Goal: Information Seeking & Learning: Learn about a topic

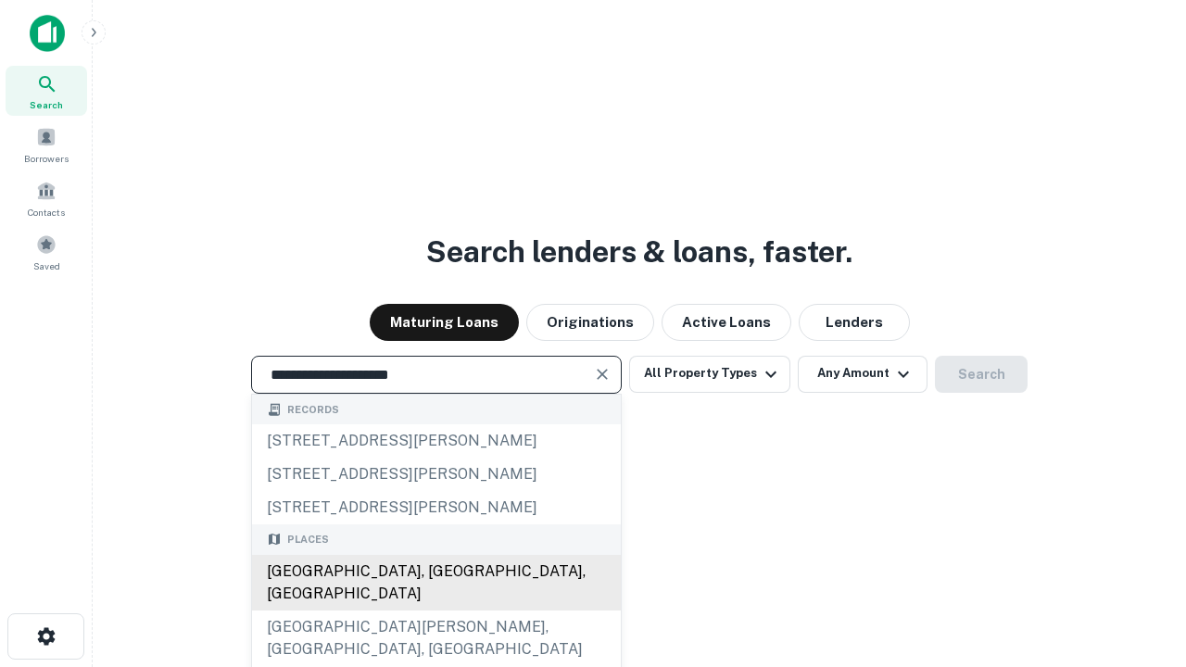
click at [436, 611] on div "[GEOGRAPHIC_DATA], [GEOGRAPHIC_DATA], [GEOGRAPHIC_DATA]" at bounding box center [436, 583] width 369 height 56
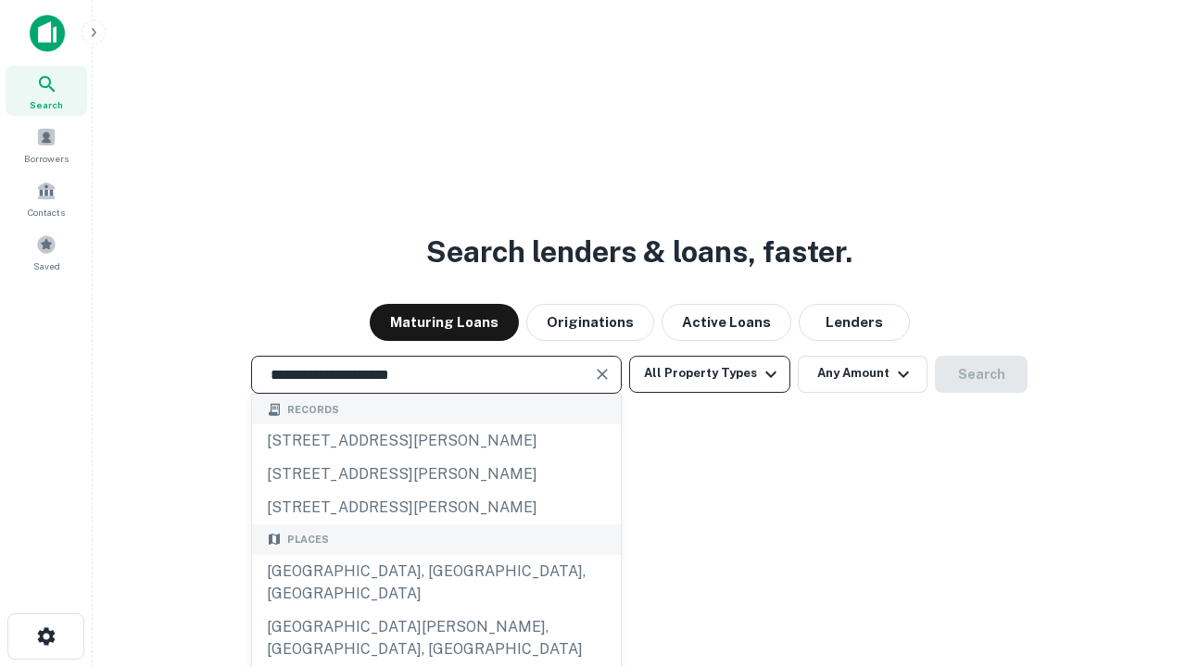
type input "**********"
click at [710, 373] on button "All Property Types" at bounding box center [709, 374] width 161 height 37
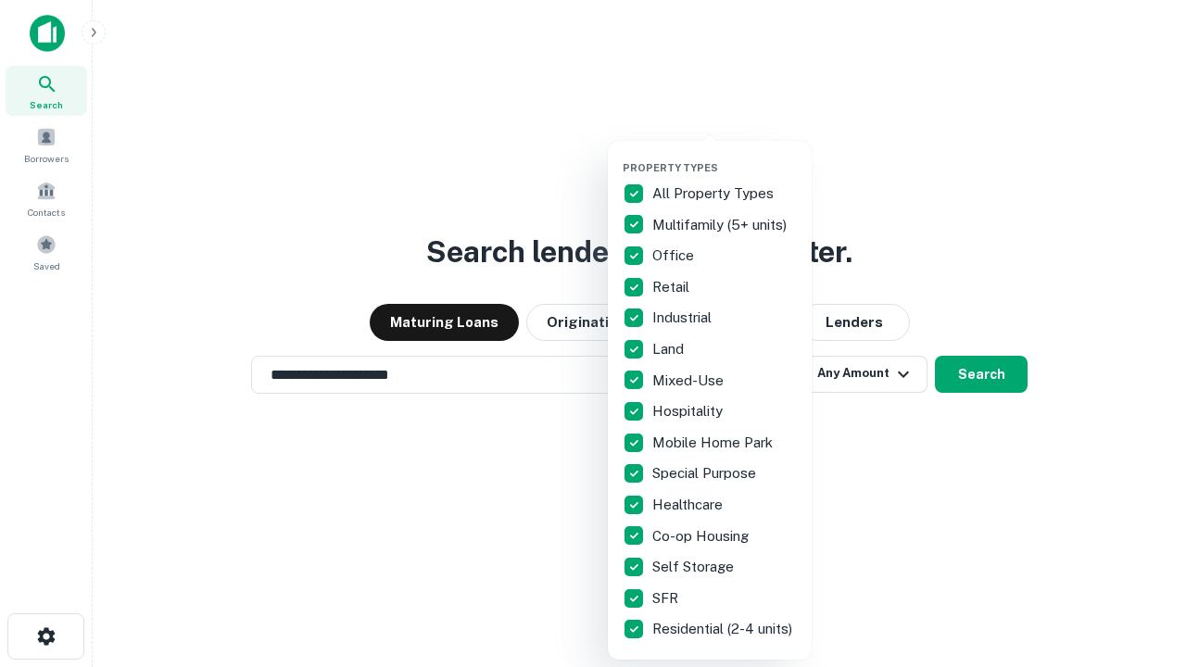
click at [725, 156] on button "button" at bounding box center [725, 156] width 204 height 1
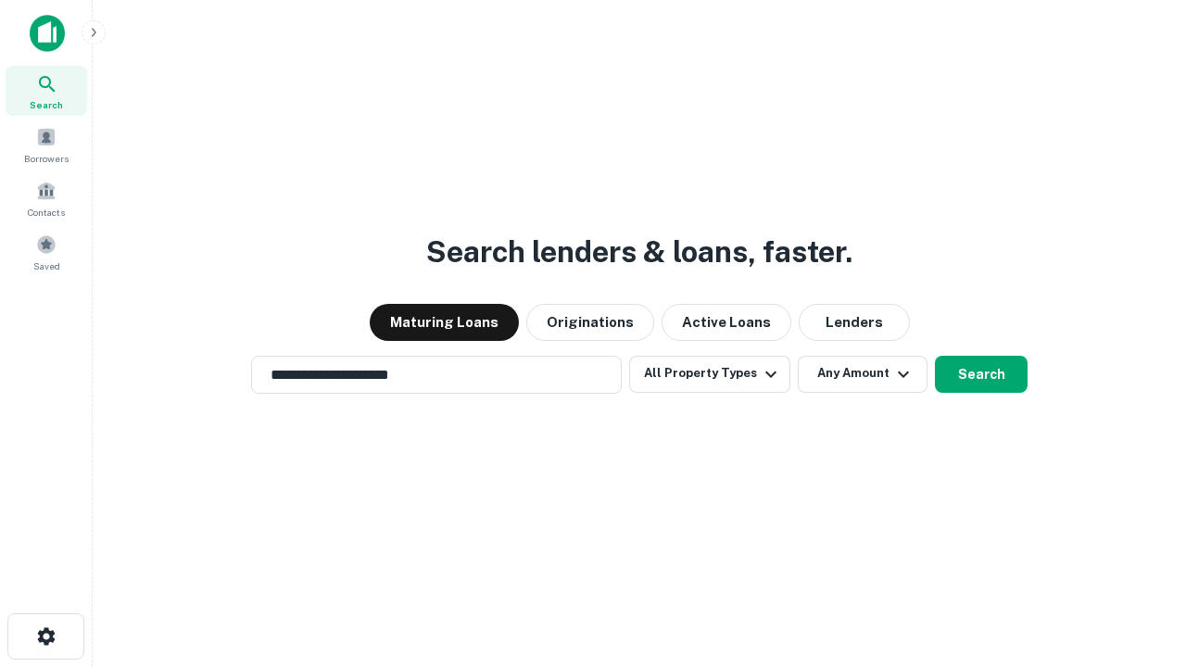
scroll to position [29, 0]
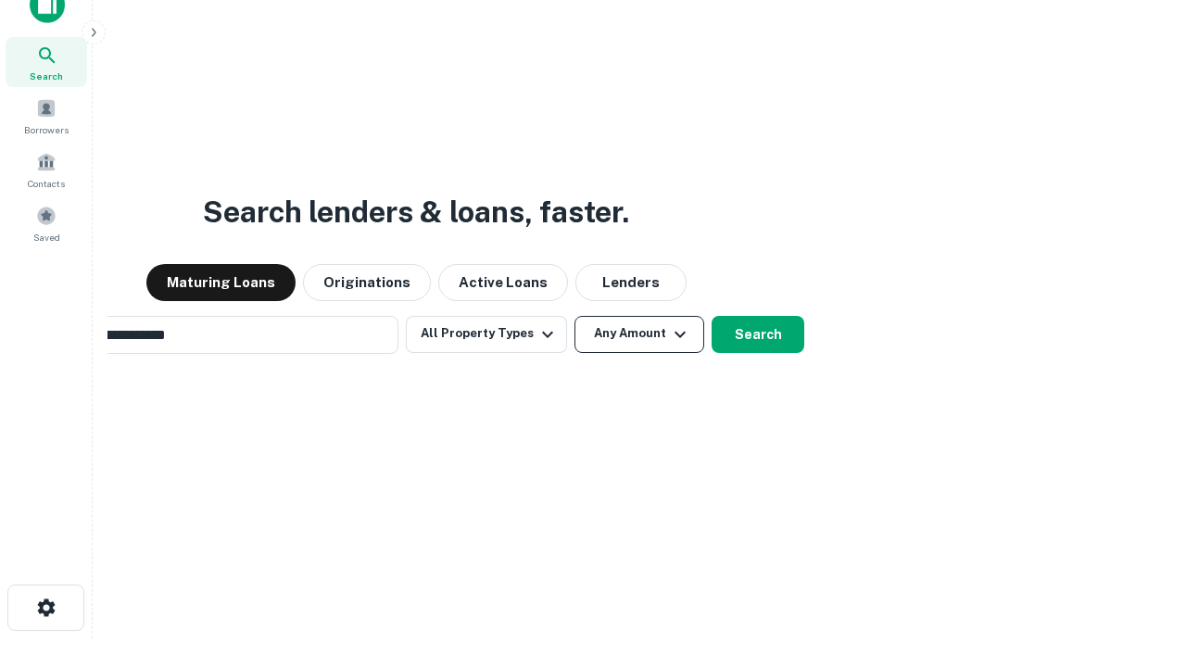
click at [575, 316] on button "Any Amount" at bounding box center [640, 334] width 130 height 37
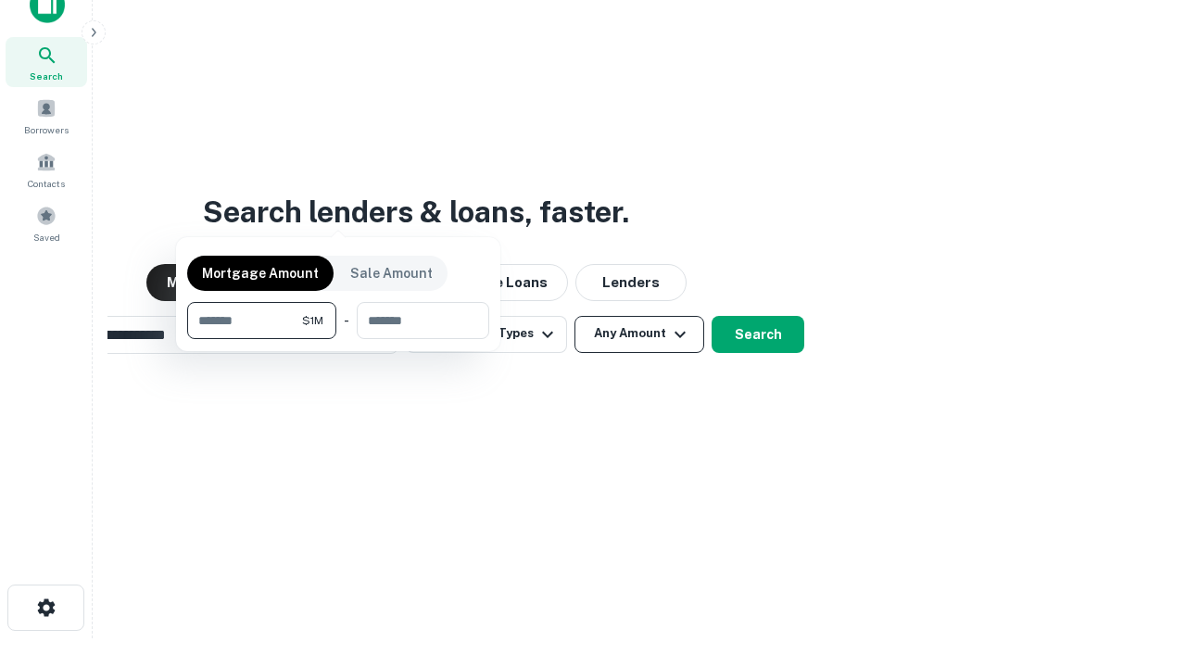
scroll to position [30, 0]
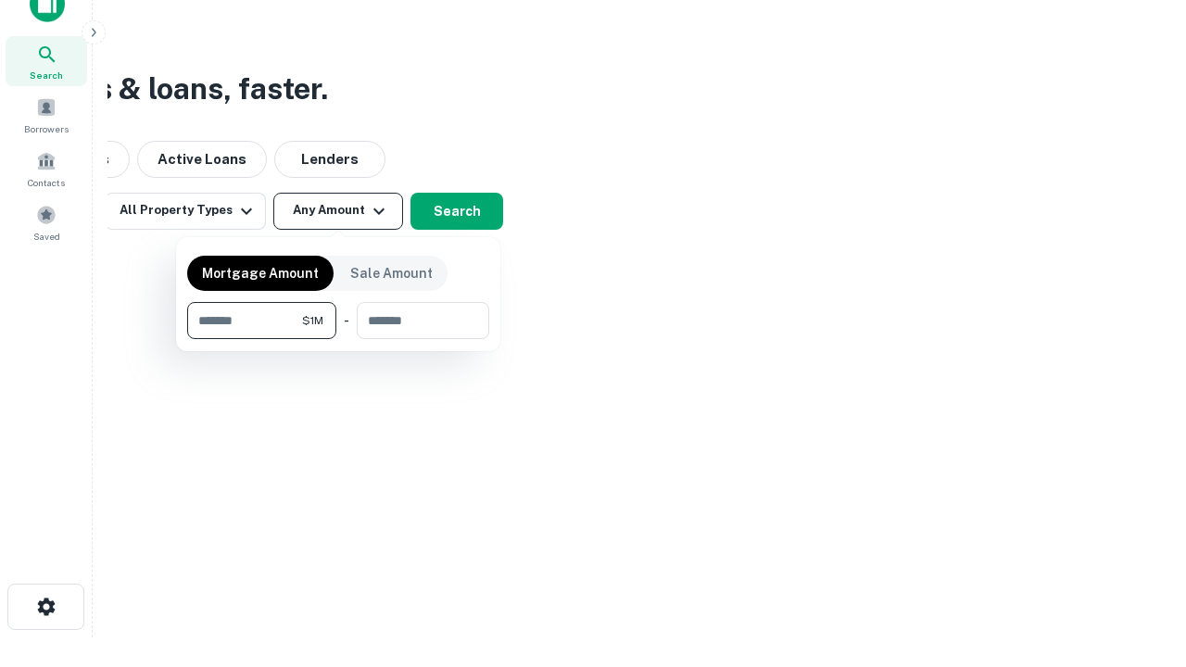
type input "*******"
click at [338, 339] on button "button" at bounding box center [338, 339] width 302 height 1
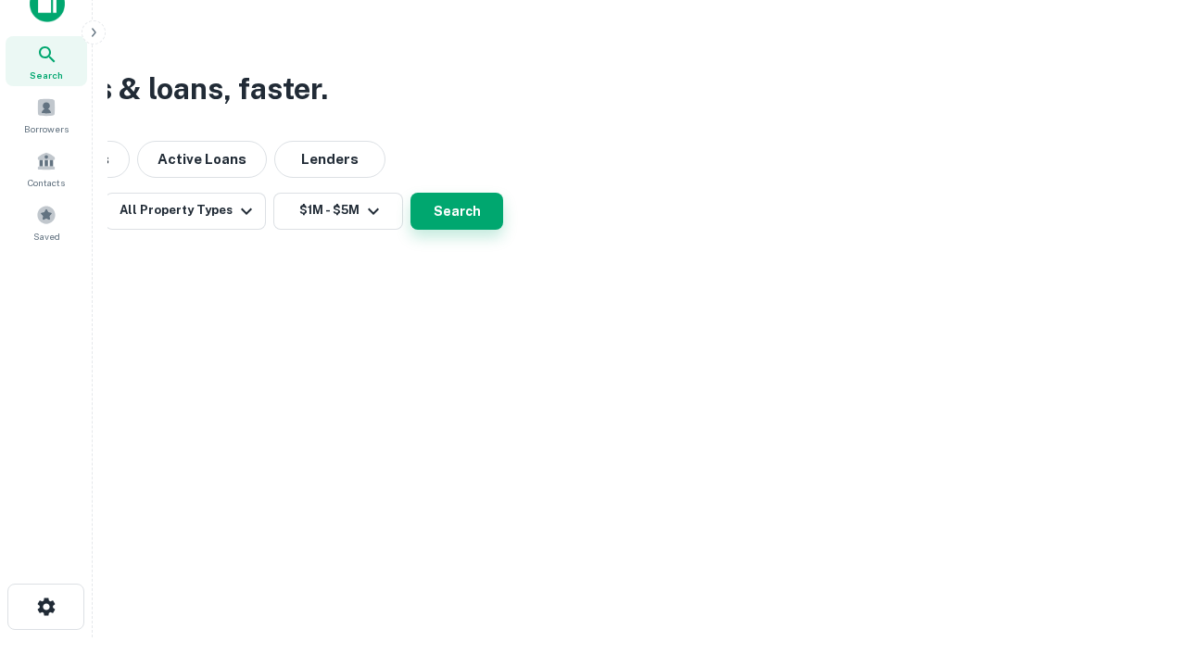
click at [503, 230] on button "Search" at bounding box center [456, 211] width 93 height 37
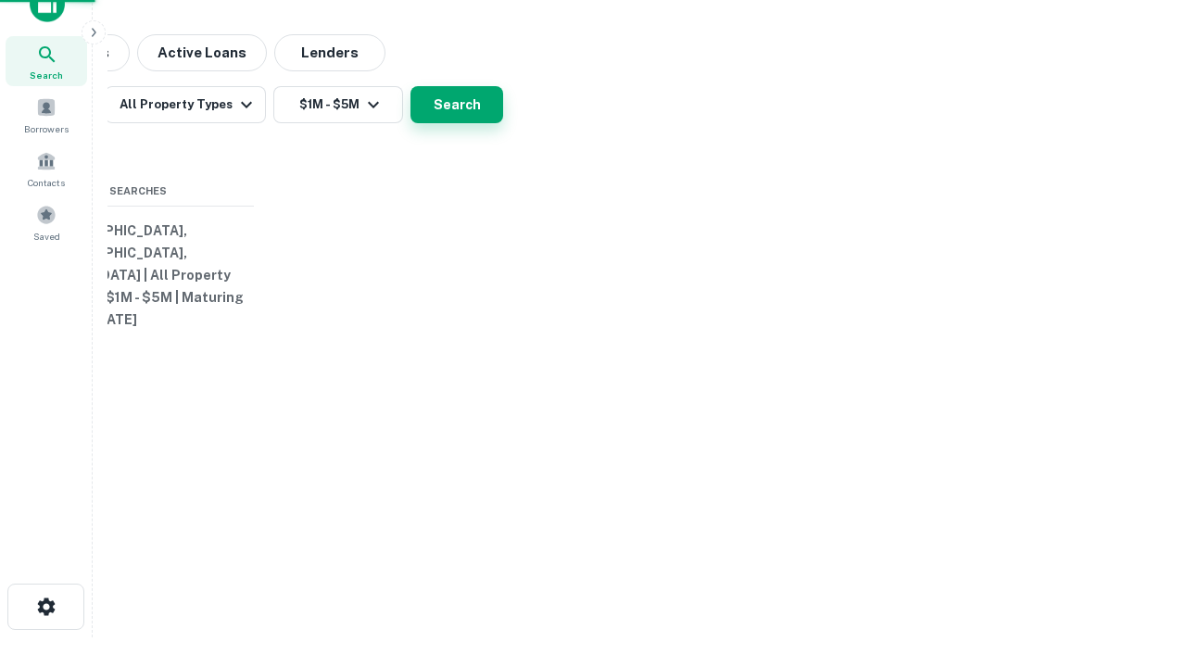
scroll to position [29, 0]
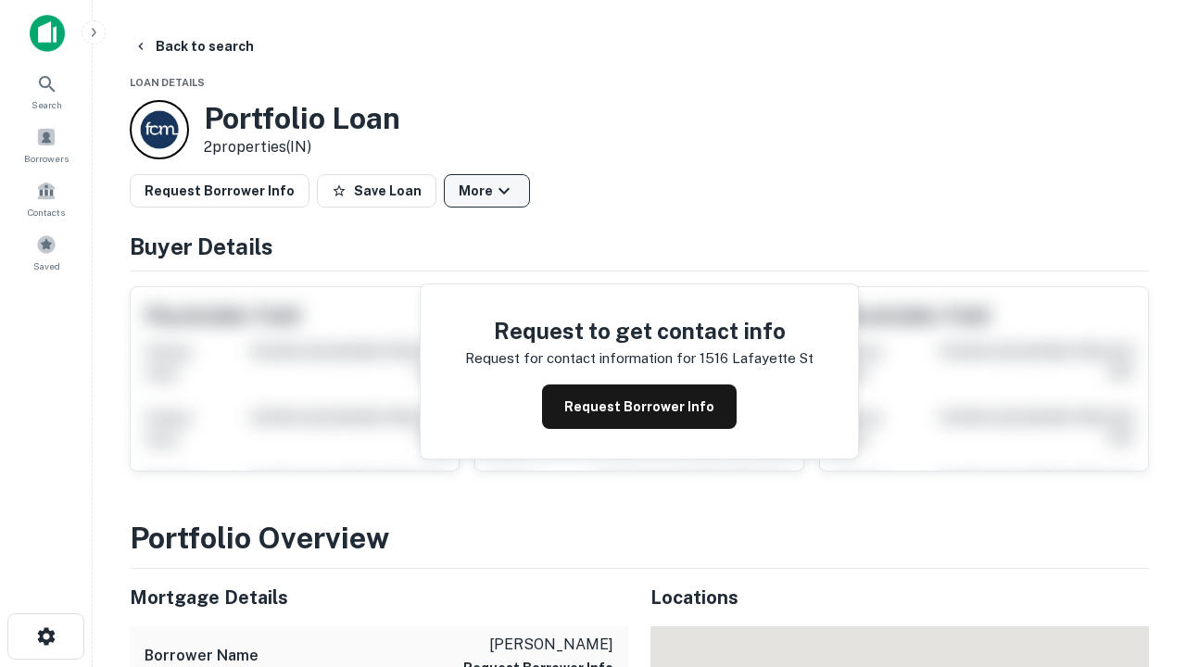
click at [486, 191] on button "More" at bounding box center [487, 190] width 86 height 33
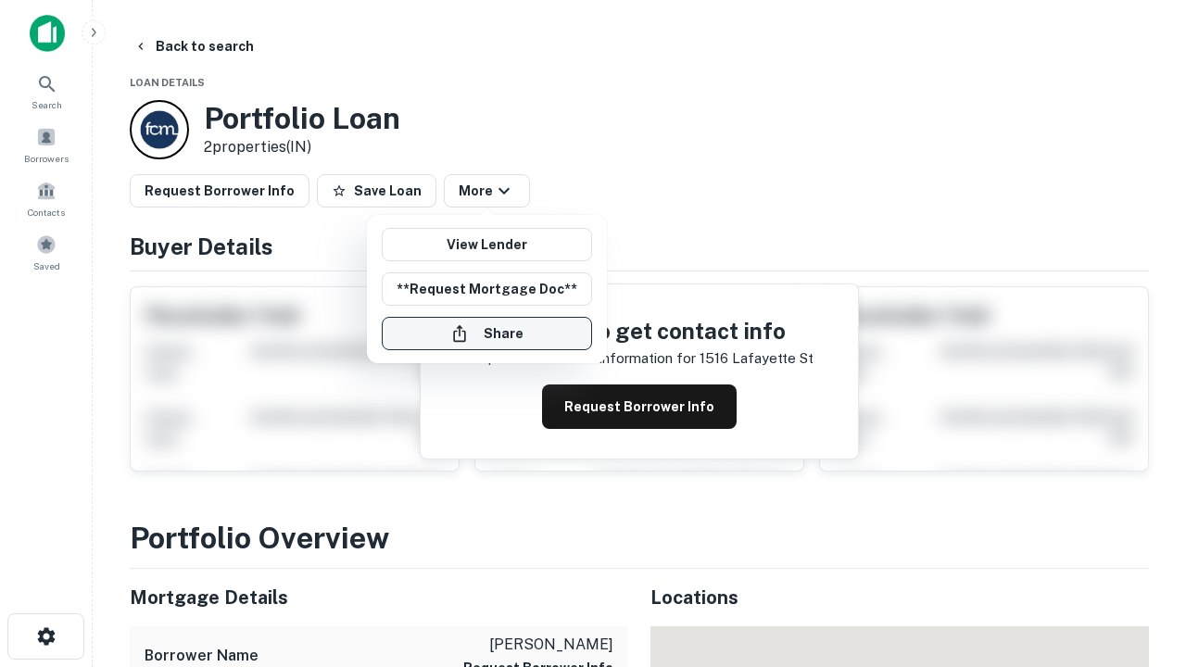
click at [486, 334] on button "Share" at bounding box center [487, 333] width 210 height 33
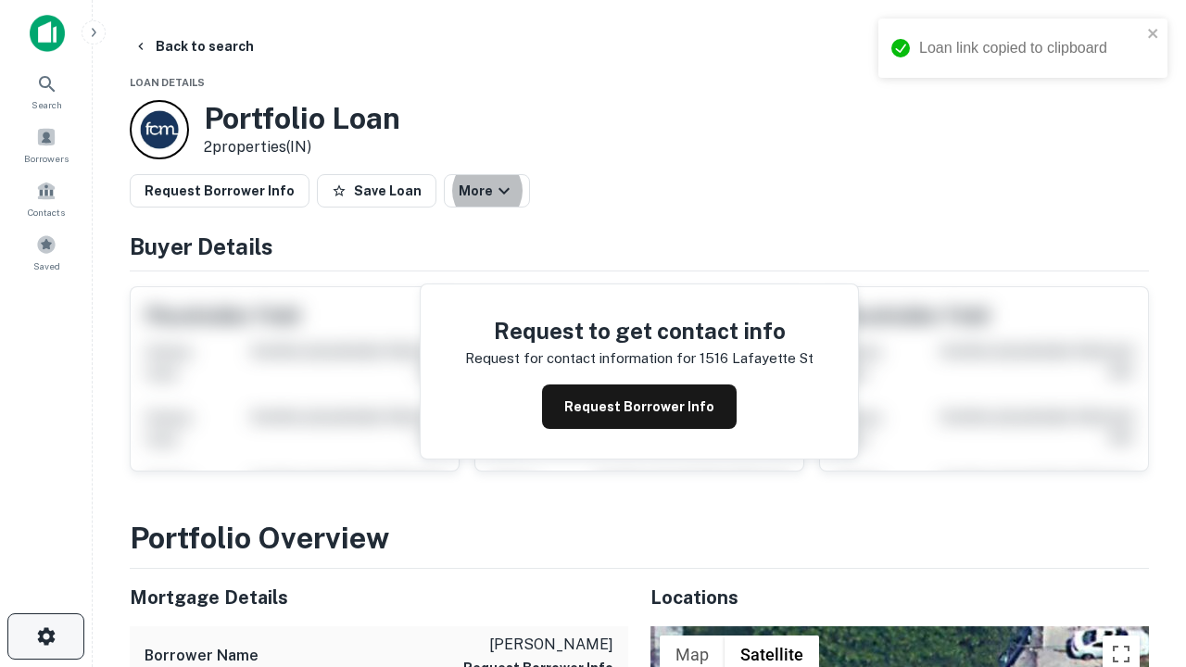
click at [45, 637] on icon "button" at bounding box center [46, 636] width 22 height 22
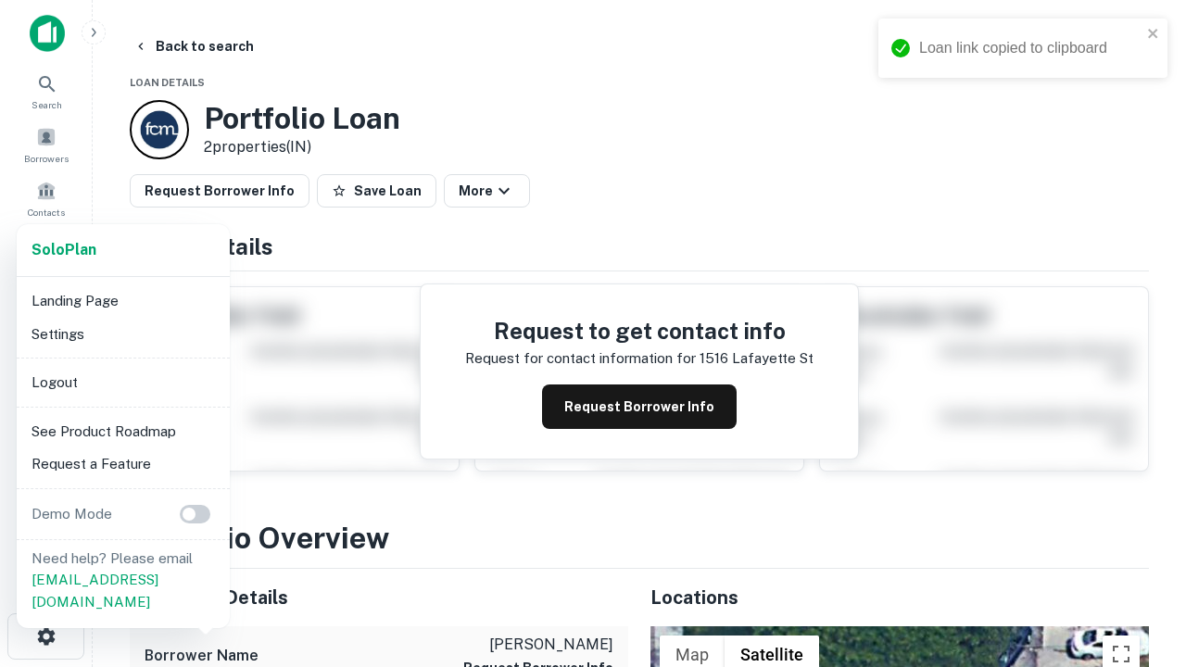
click at [122, 382] on li "Logout" at bounding box center [123, 382] width 198 height 33
